Goal: Task Accomplishment & Management: Use online tool/utility

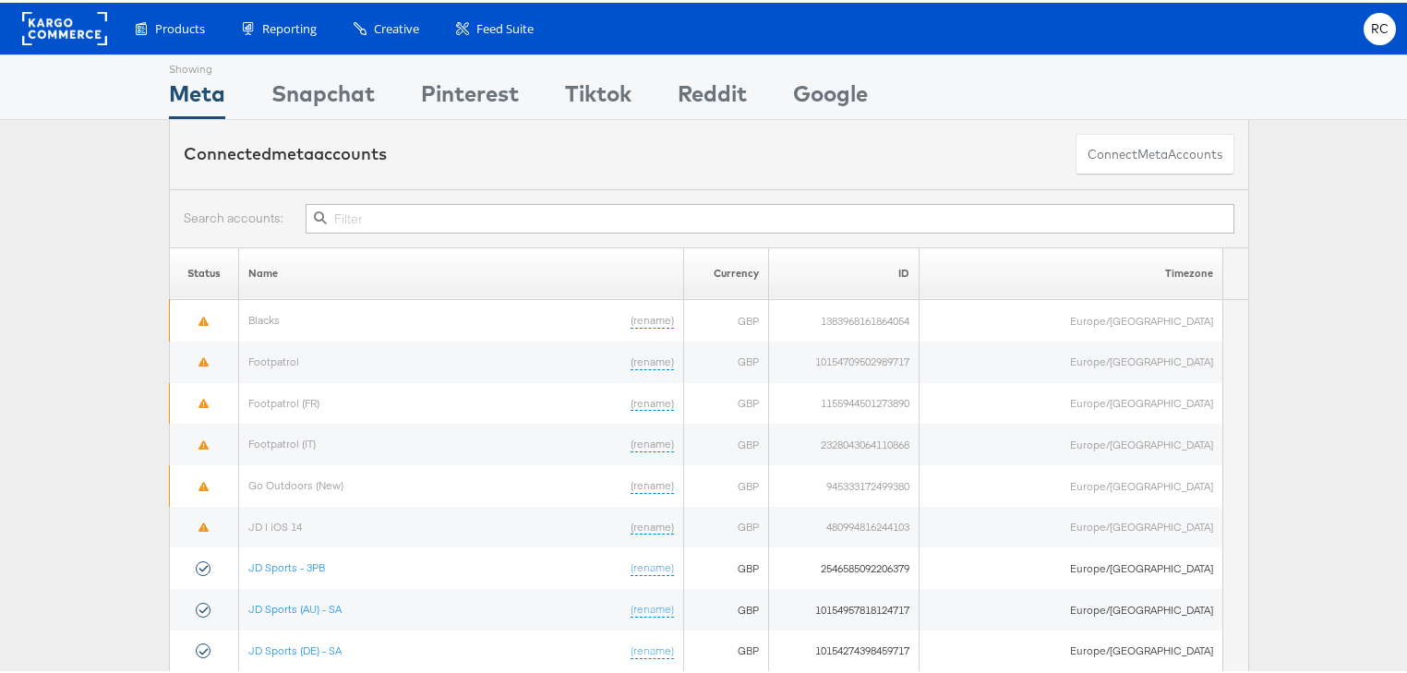
click at [410, 219] on input "text" at bounding box center [770, 216] width 929 height 30
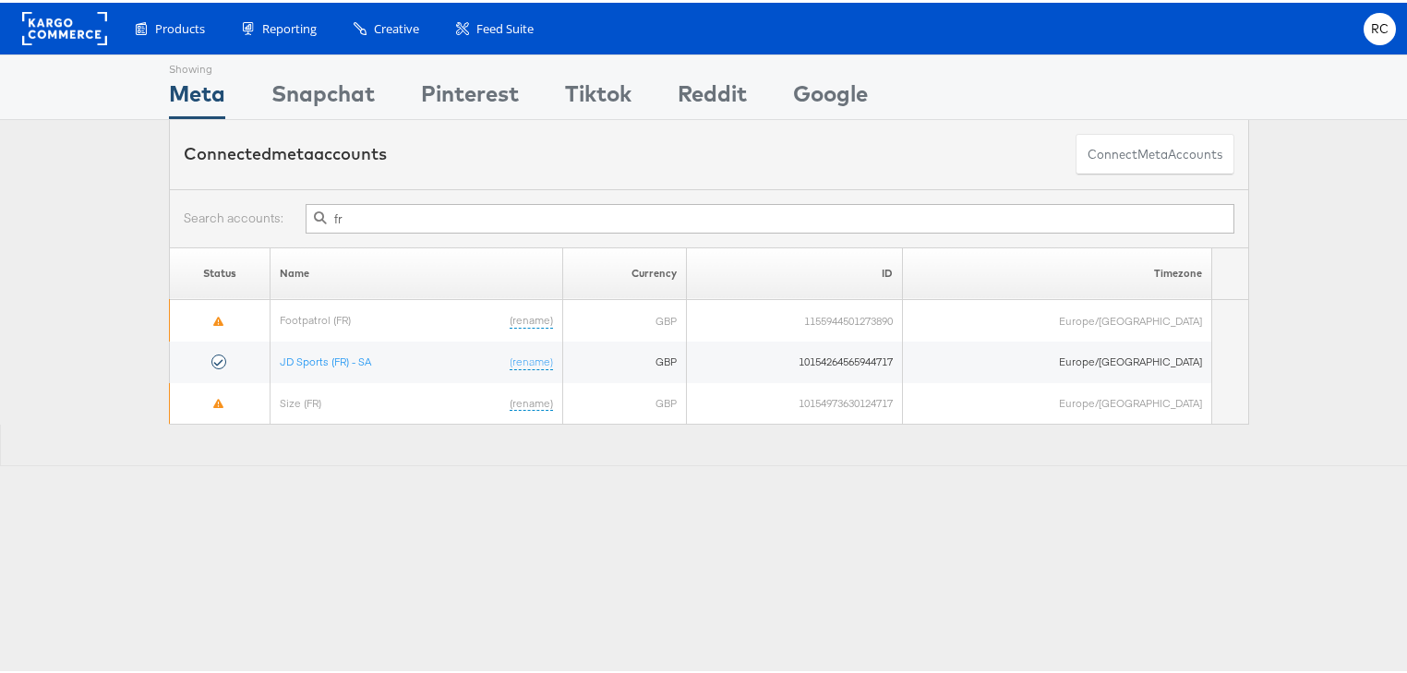
type input "f"
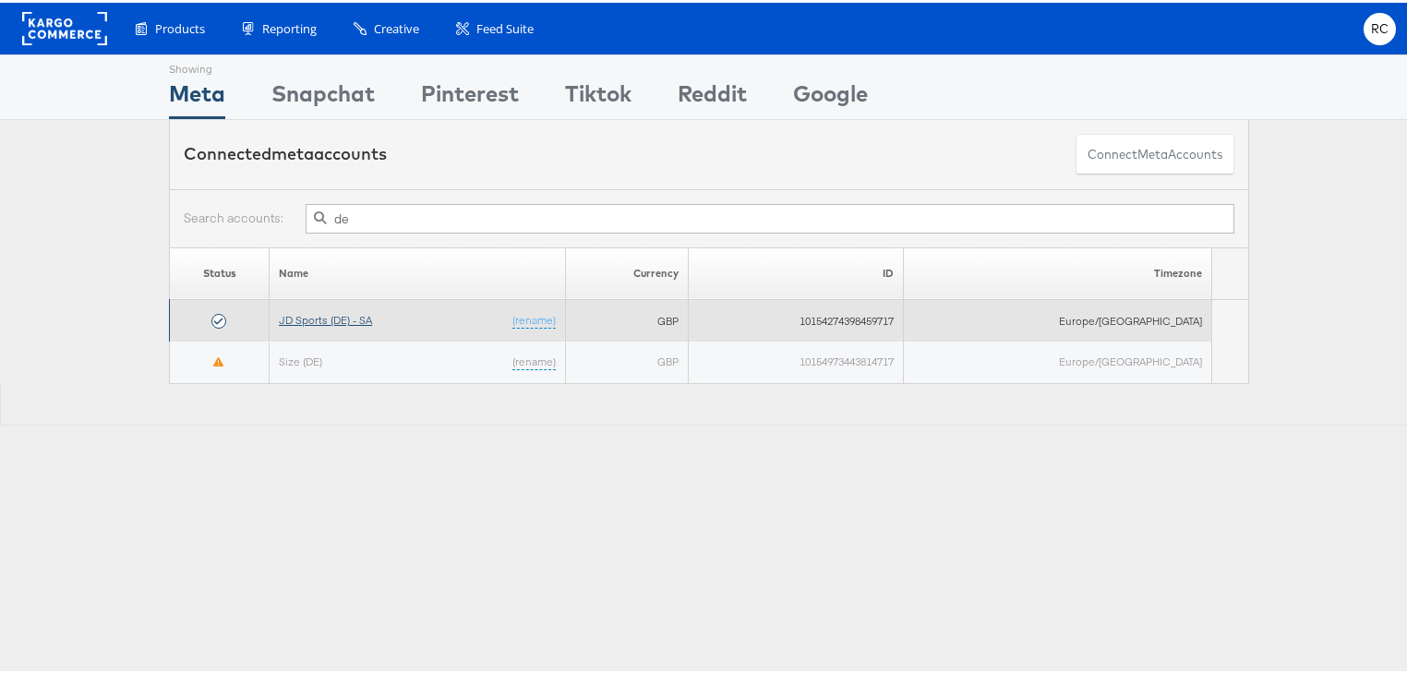
type input "de"
click at [360, 314] on link "JD Sports (DE) - SA" at bounding box center [325, 317] width 93 height 14
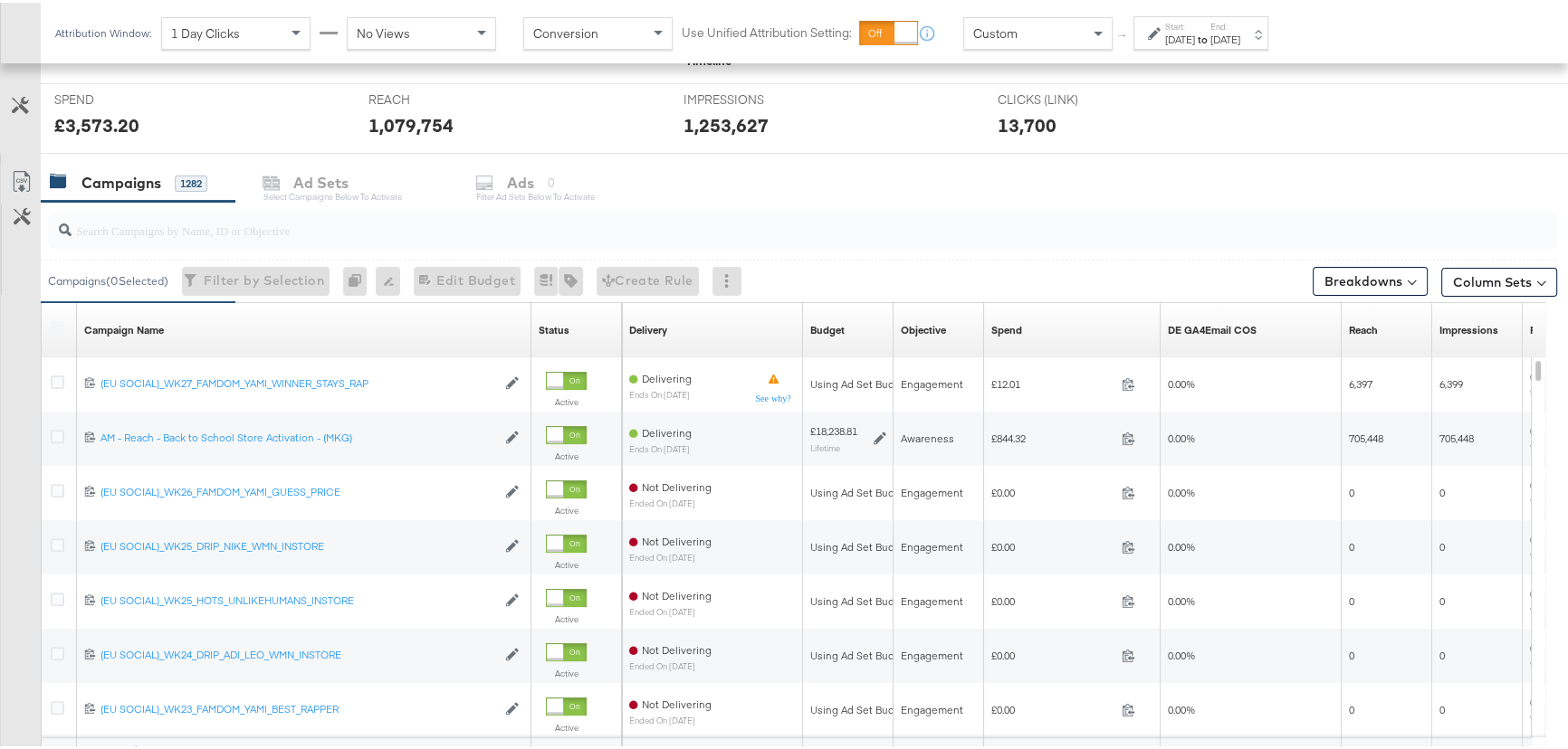
scroll to position [815, 0]
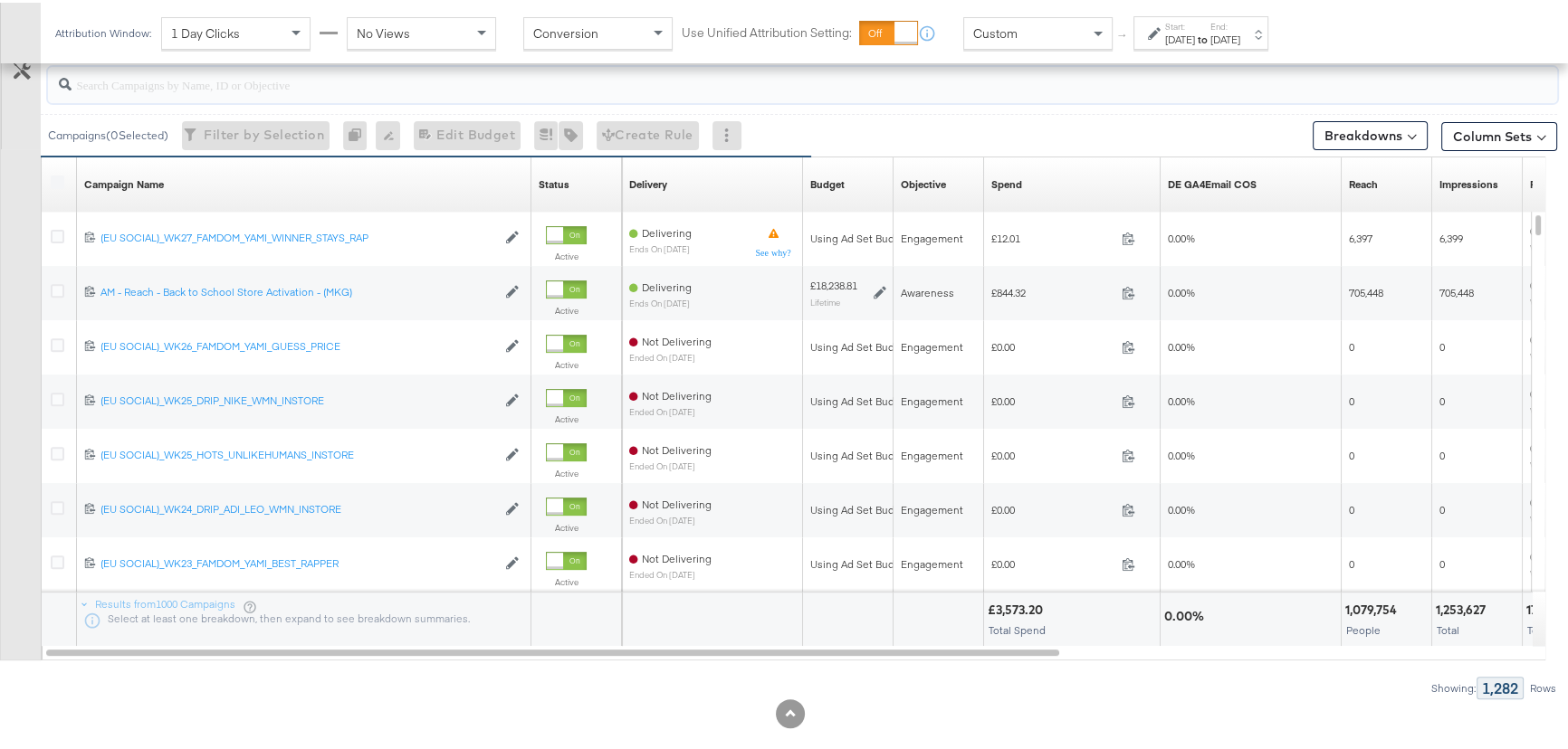
click at [129, 81] on input "search" at bounding box center [745, 75] width 1348 height 35
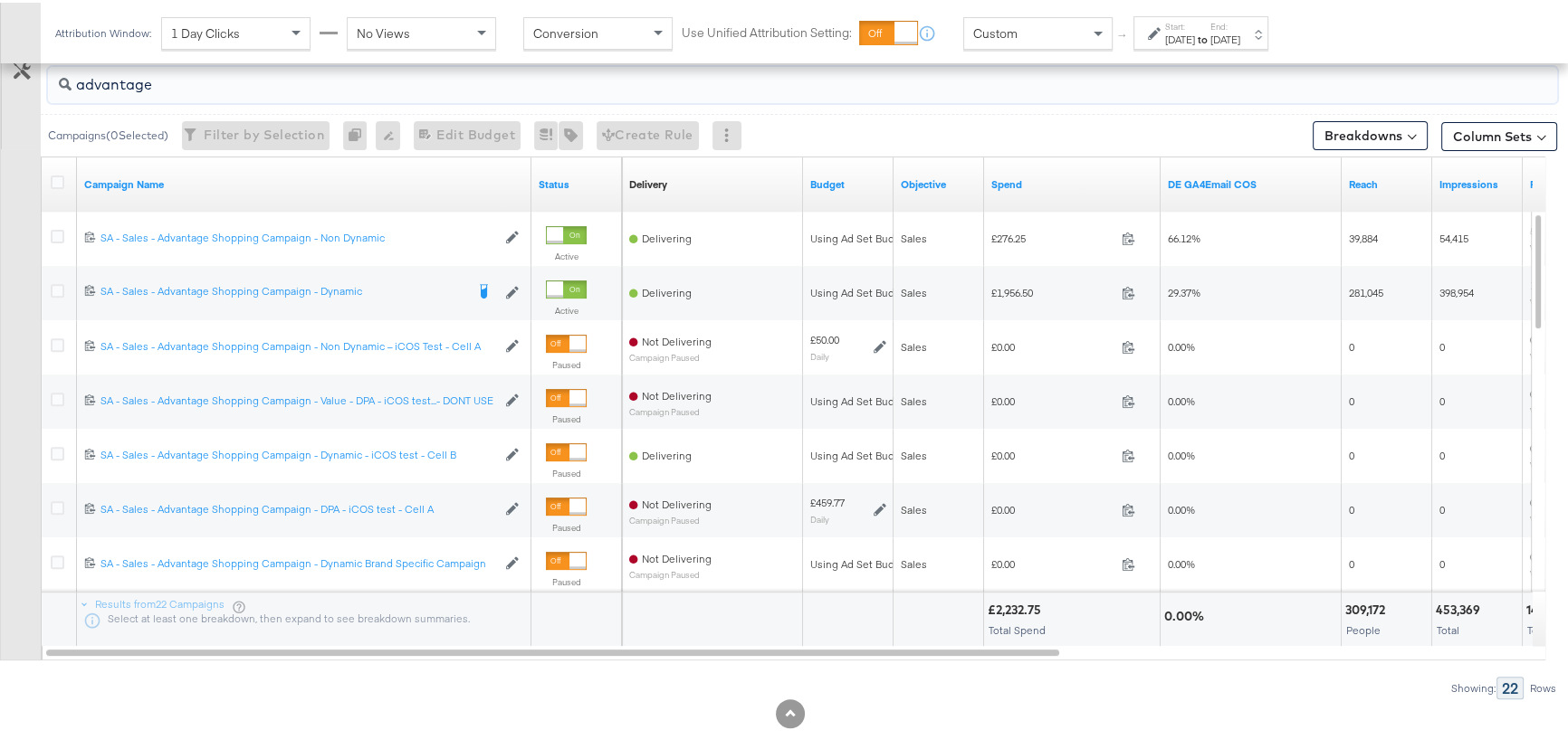
click at [1241, 83] on input "advantage" at bounding box center [745, 75] width 1348 height 35
type input "advantage"
click at [1194, 40] on div "[DATE]" at bounding box center [1180, 36] width 29 height 15
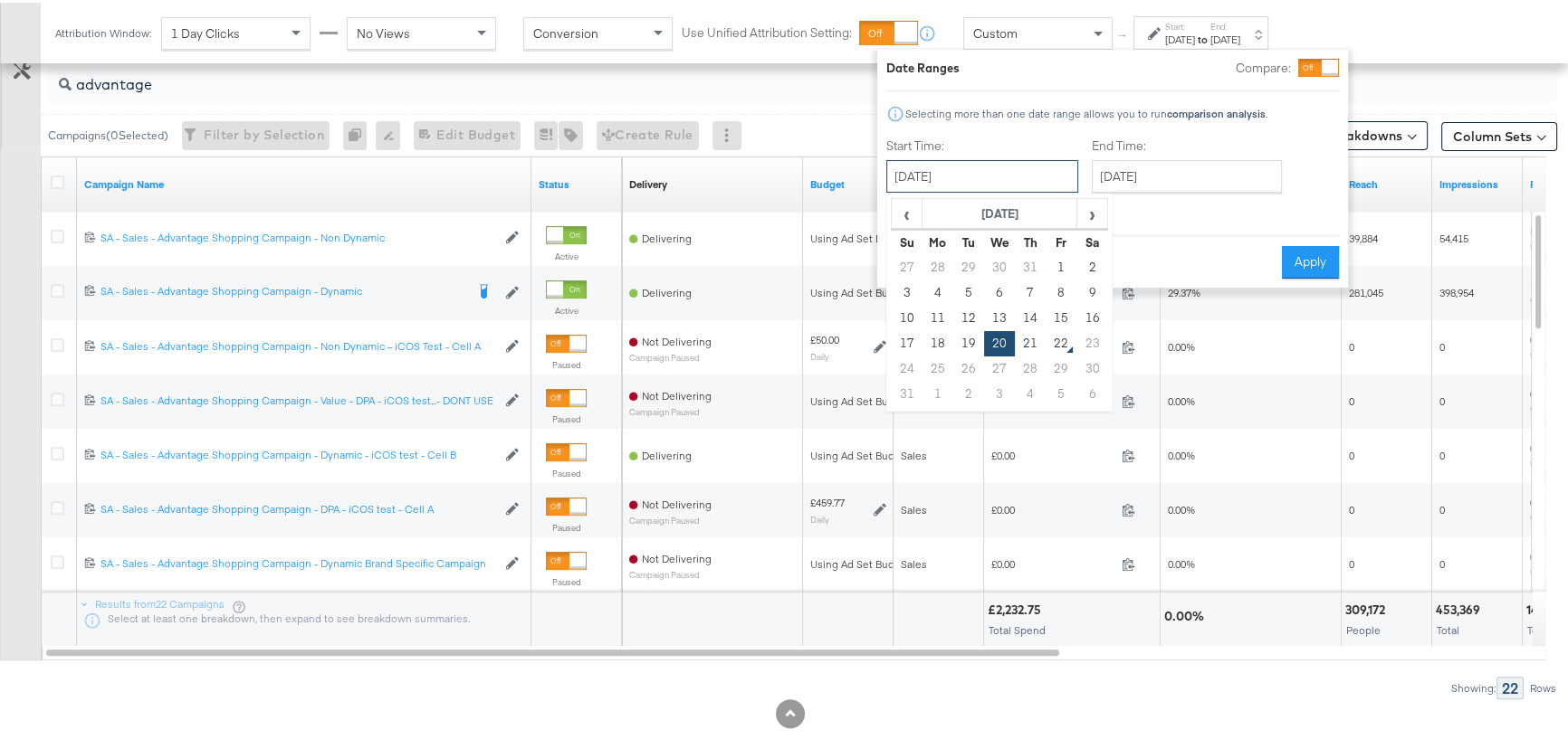
click at [1032, 174] on input "[DATE]" at bounding box center [983, 174] width 192 height 32
click at [1027, 340] on td "21" at bounding box center [1030, 341] width 30 height 25
type input "[DATE]"
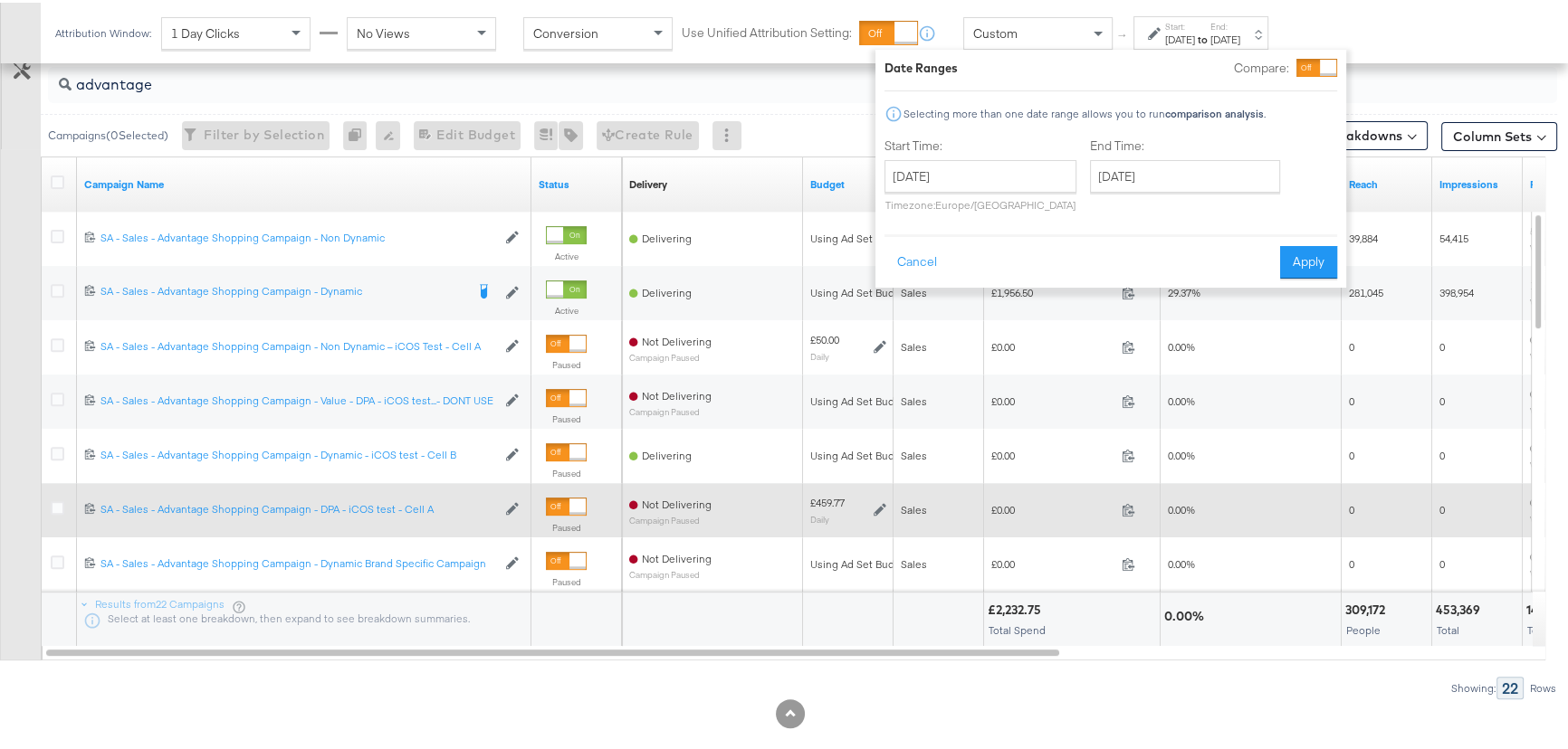
click at [1295, 252] on button "Apply" at bounding box center [1308, 259] width 57 height 32
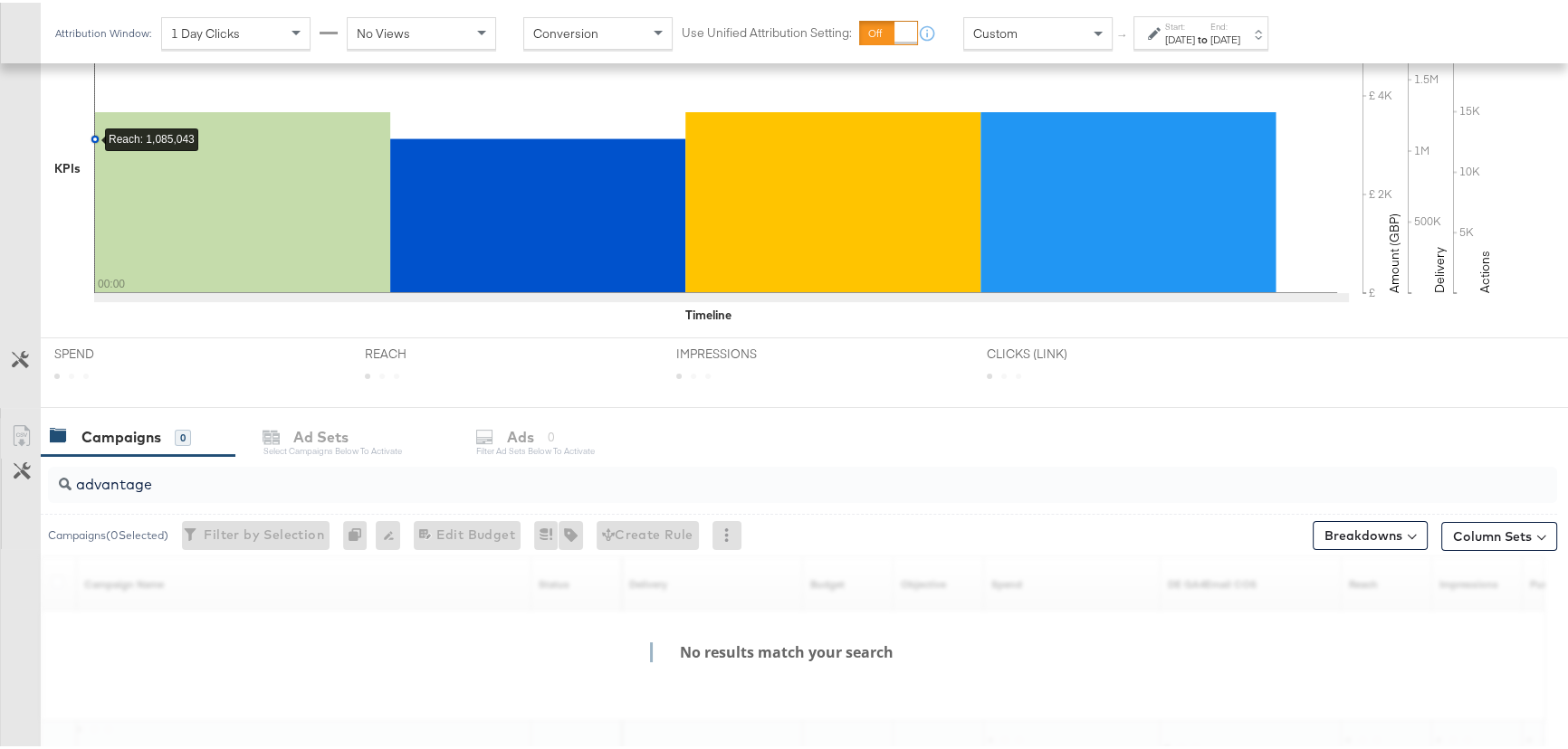
scroll to position [569, 0]
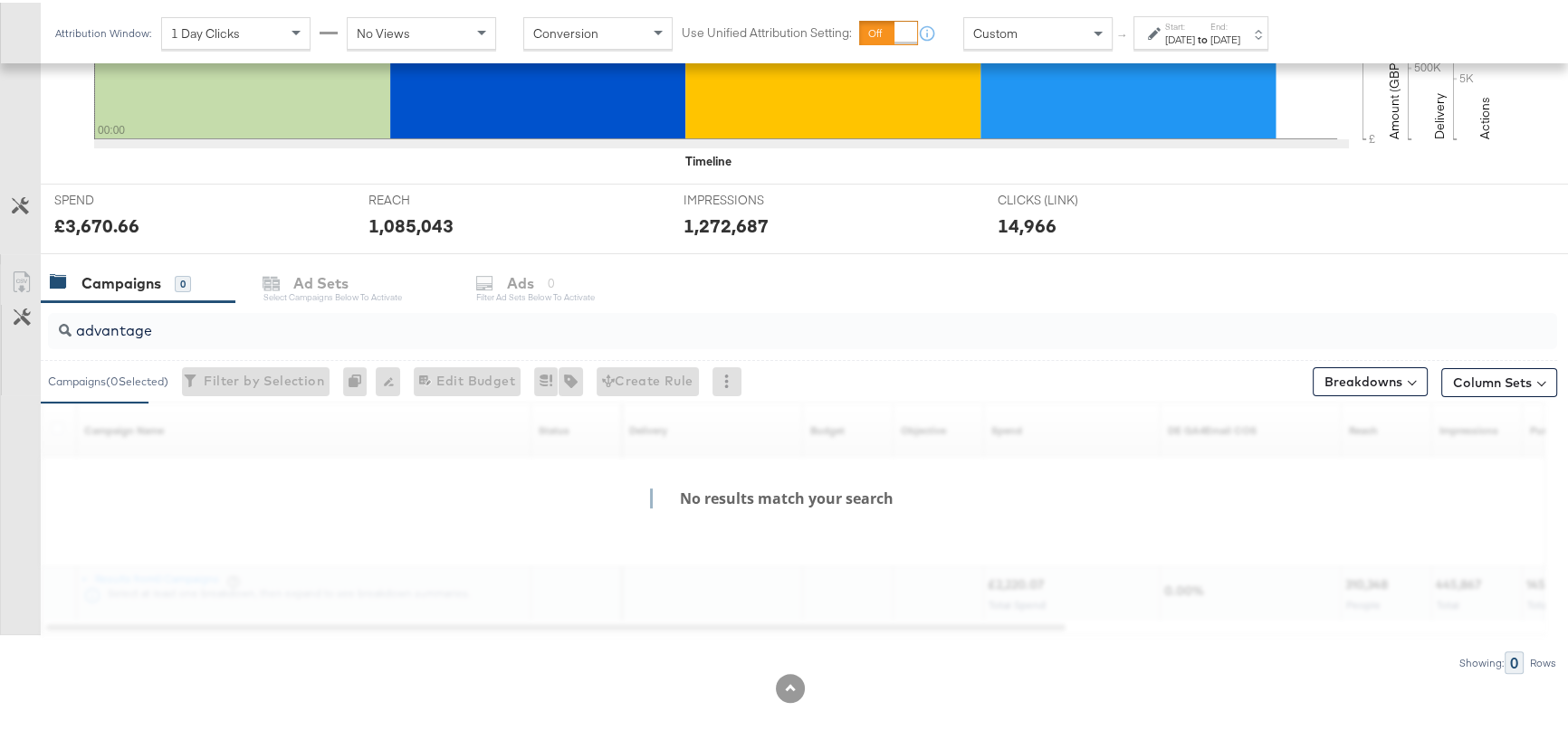
click at [1430, 23] on div "Attribution Window: 1 Day Clicks No Views Conversion Use Unified Attribution Se…" at bounding box center [784, 30] width 1568 height 61
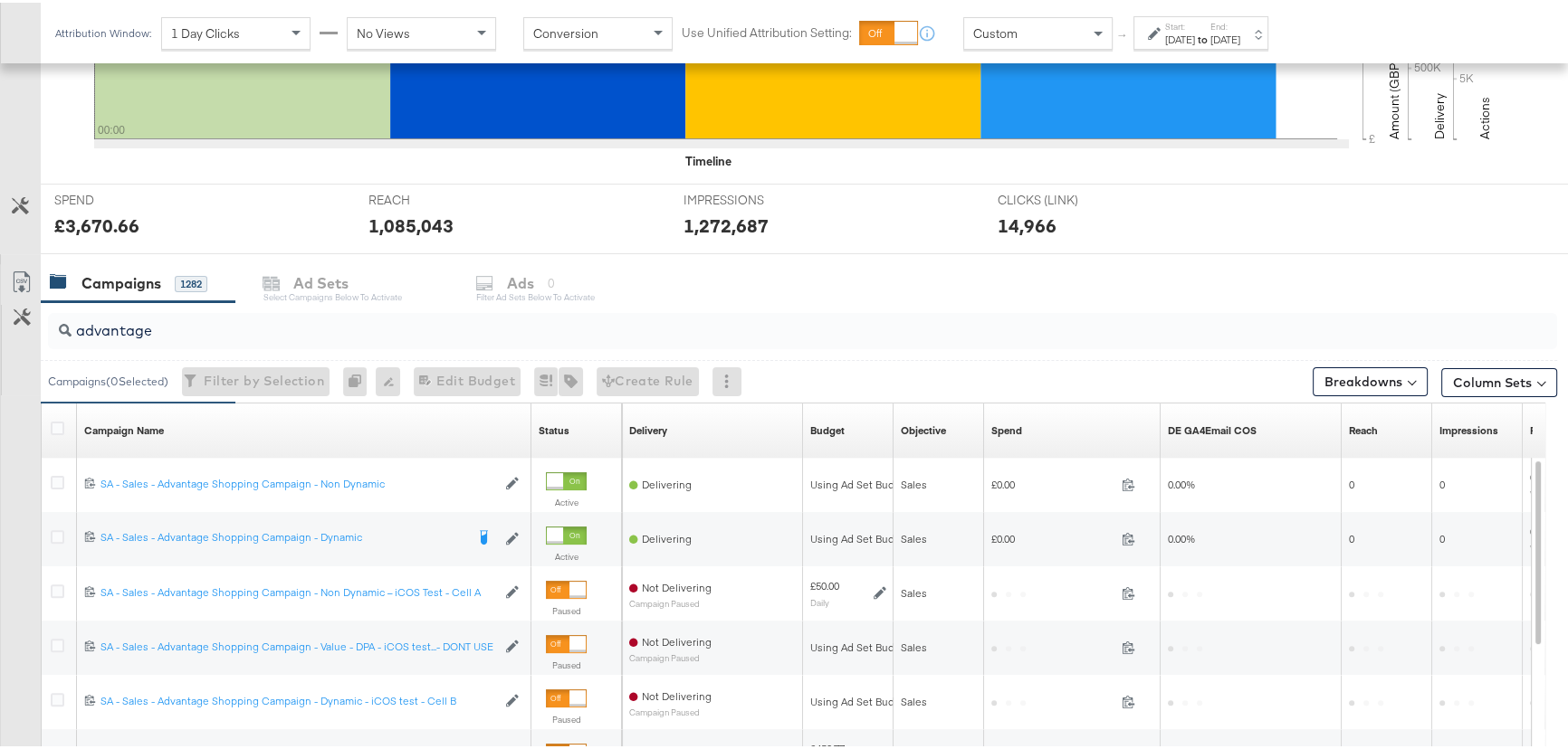
scroll to position [815, 0]
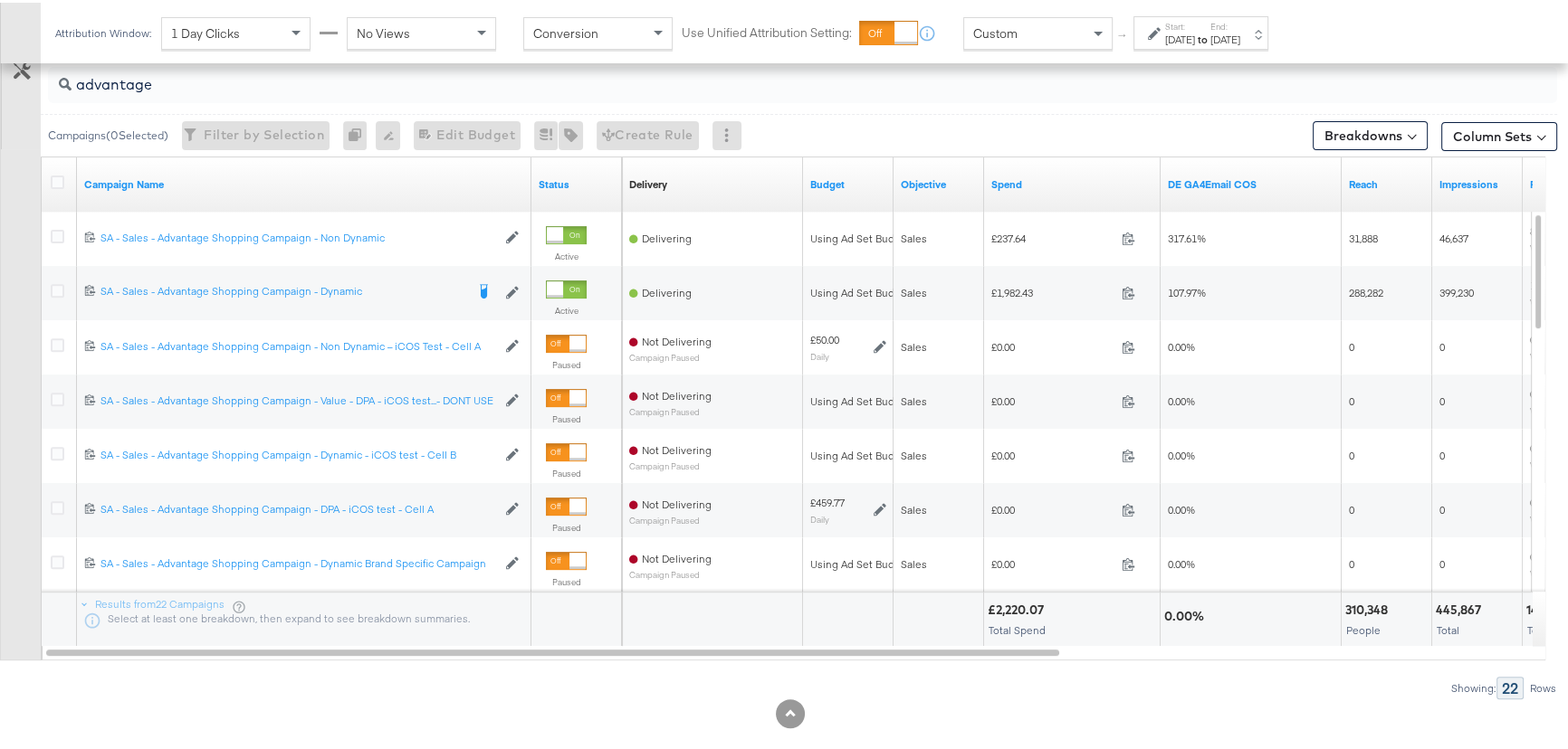
click at [851, 101] on div "advantage" at bounding box center [802, 82] width 1509 height 43
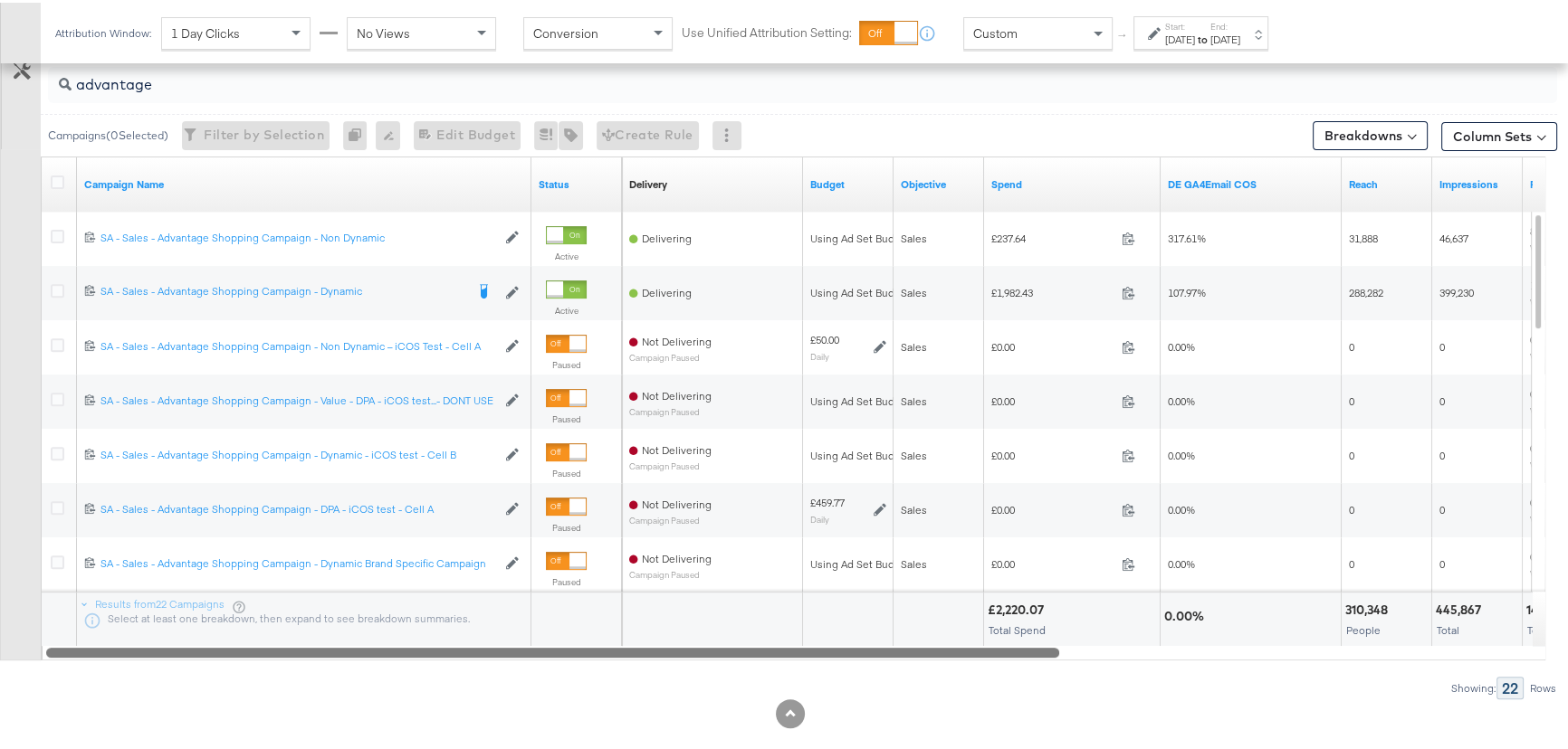
drag, startPoint x: 986, startPoint y: 646, endPoint x: 251, endPoint y: 658, distance: 735.1
click at [251, 658] on div "advantage Campaigns ( 0 Selected) Filter by Selection Filter 0 campaigns 0 Rena…" at bounding box center [779, 374] width 1557 height 643
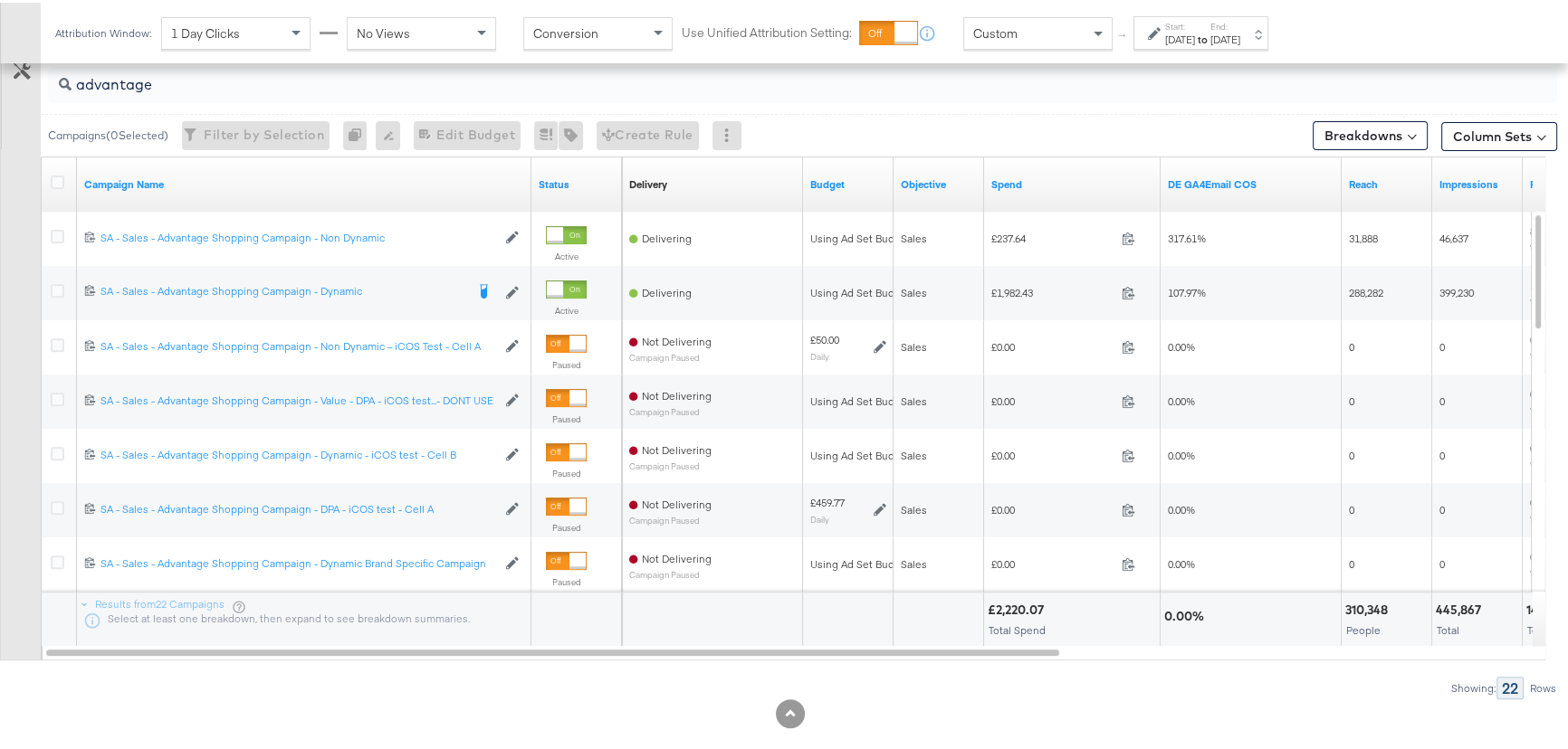
click at [574, 688] on div "Showing: 22 Rows" at bounding box center [779, 685] width 1557 height 23
click at [803, 94] on div "advantage" at bounding box center [802, 82] width 1509 height 36
click at [1240, 40] on div "[DATE]" at bounding box center [1225, 36] width 29 height 15
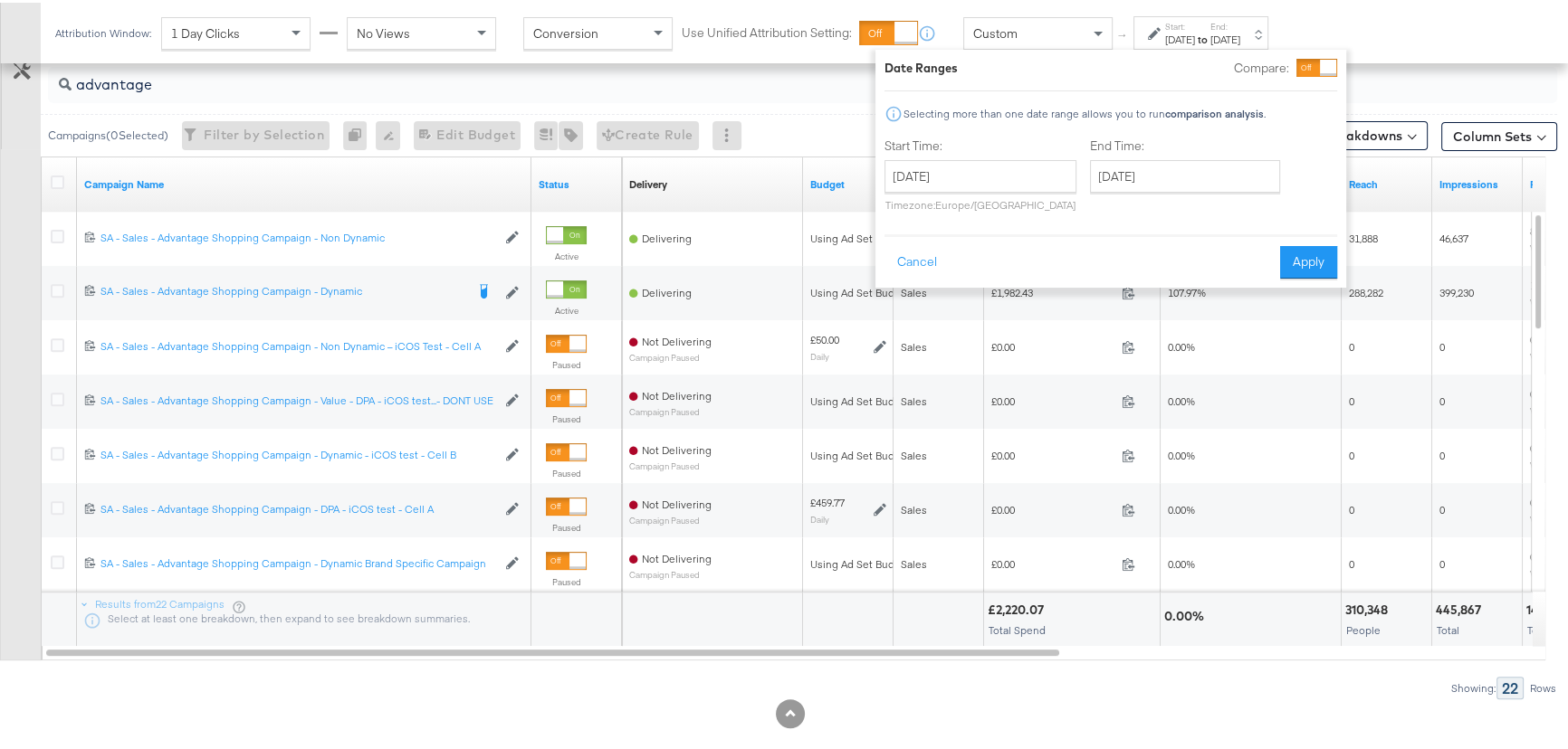
click at [1240, 40] on div "[DATE]" at bounding box center [1225, 36] width 29 height 15
